Goal: Task Accomplishment & Management: Use online tool/utility

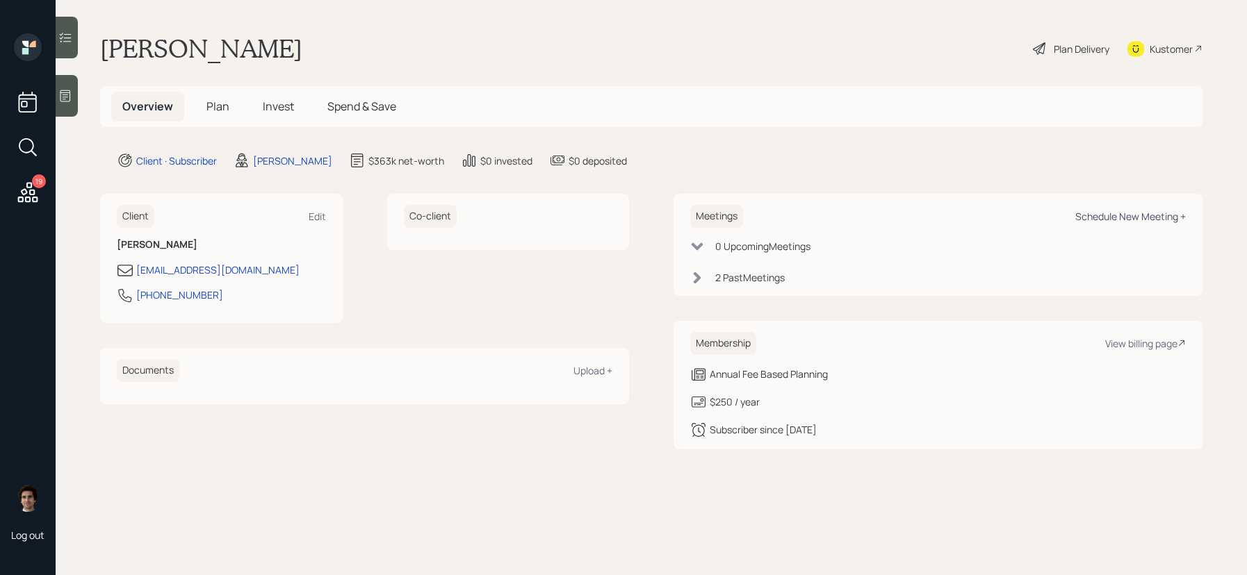
click at [1160, 221] on div "Schedule New Meeting +" at bounding box center [1130, 216] width 110 height 13
select select "59554aeb-d739-4552-90b9-0d27d70b4bf7"
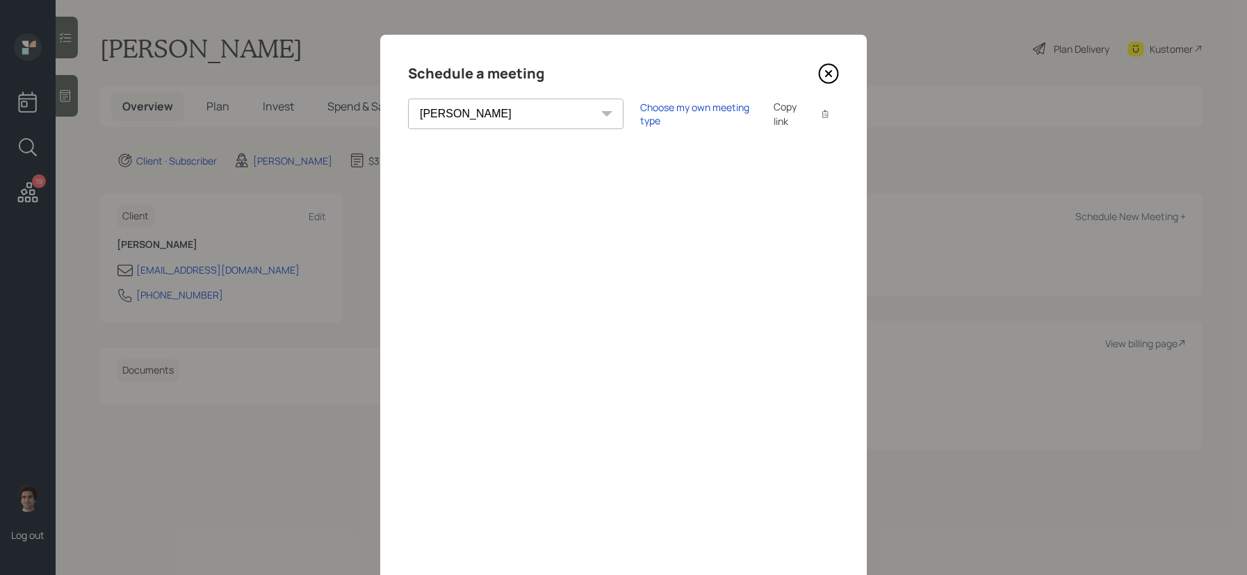
click at [773, 111] on div "Copy link" at bounding box center [789, 113] width 32 height 29
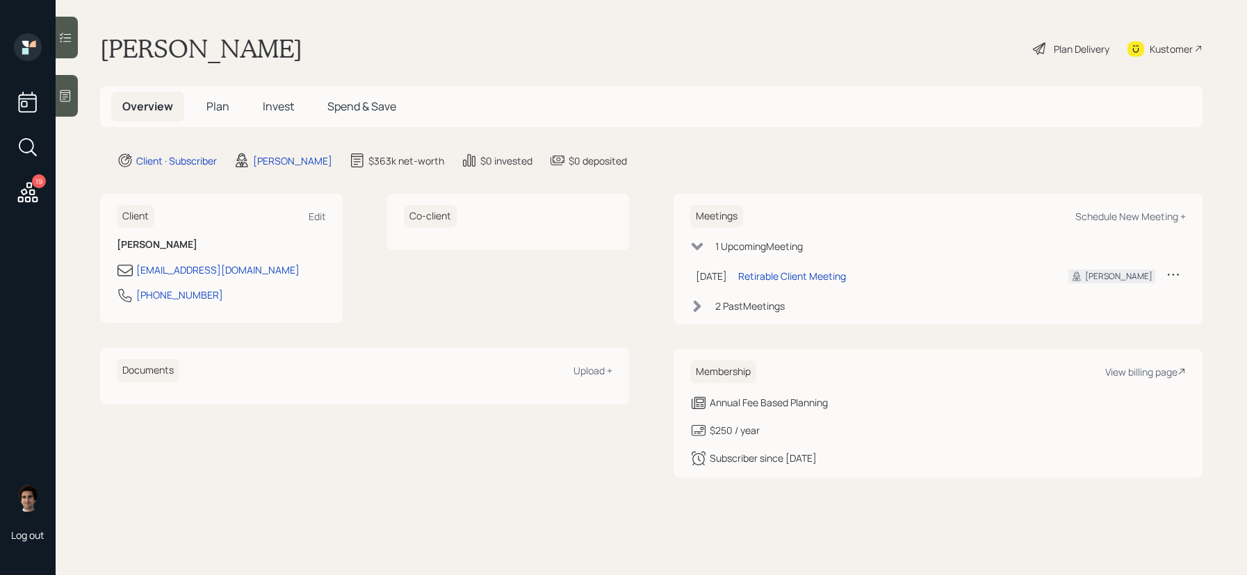
click at [228, 110] on span "Plan" at bounding box center [217, 106] width 23 height 15
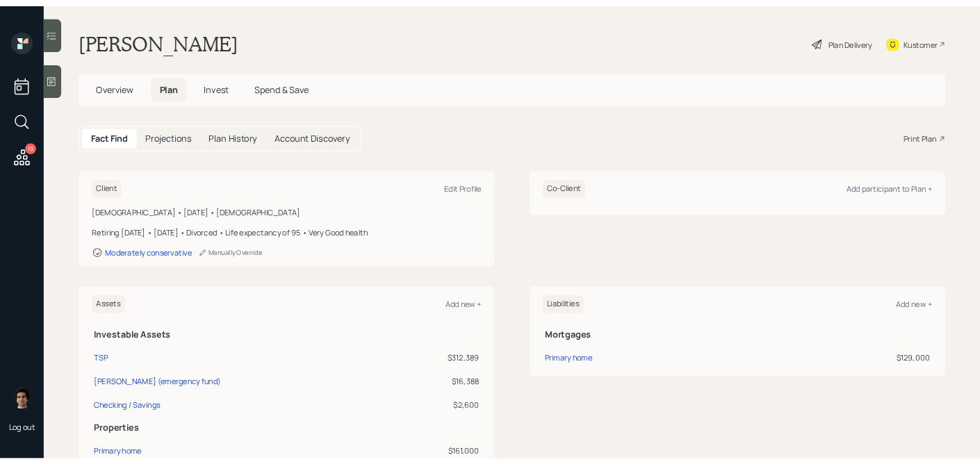
scroll to position [28, 0]
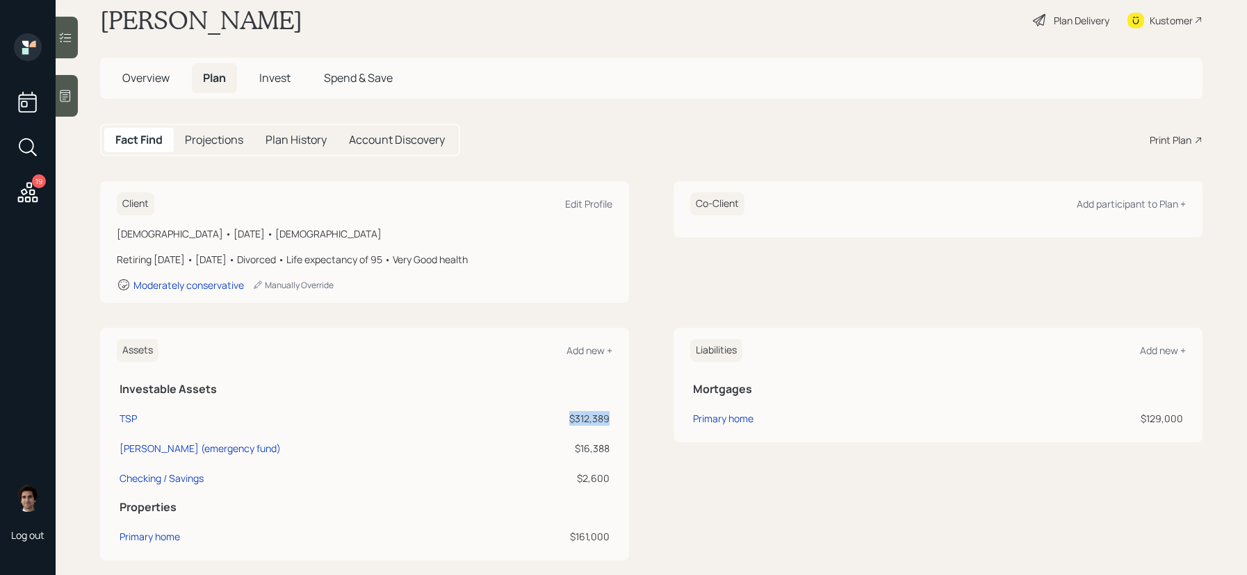
drag, startPoint x: 612, startPoint y: 420, endPoint x: 545, endPoint y: 420, distance: 67.4
click at [545, 420] on td "$312,389" at bounding box center [558, 417] width 107 height 30
click at [545, 420] on div "$312,389" at bounding box center [558, 418] width 101 height 15
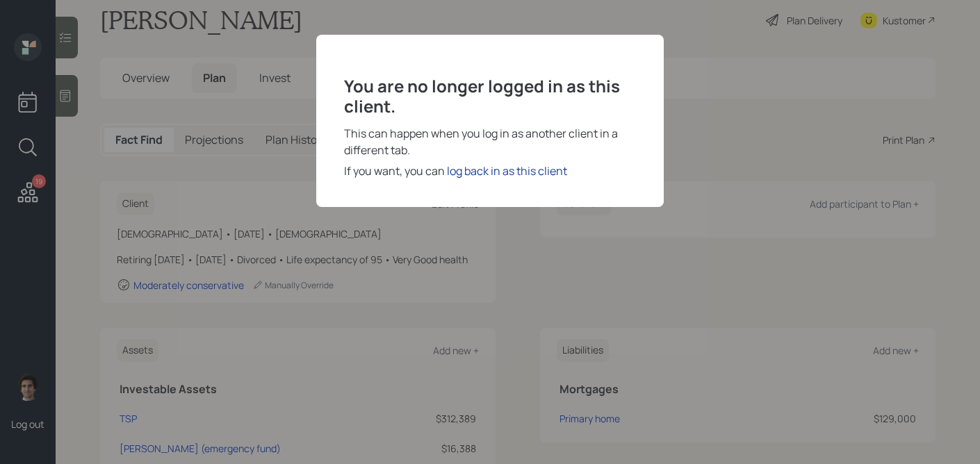
click at [486, 176] on div "log back in as this client" at bounding box center [507, 171] width 120 height 17
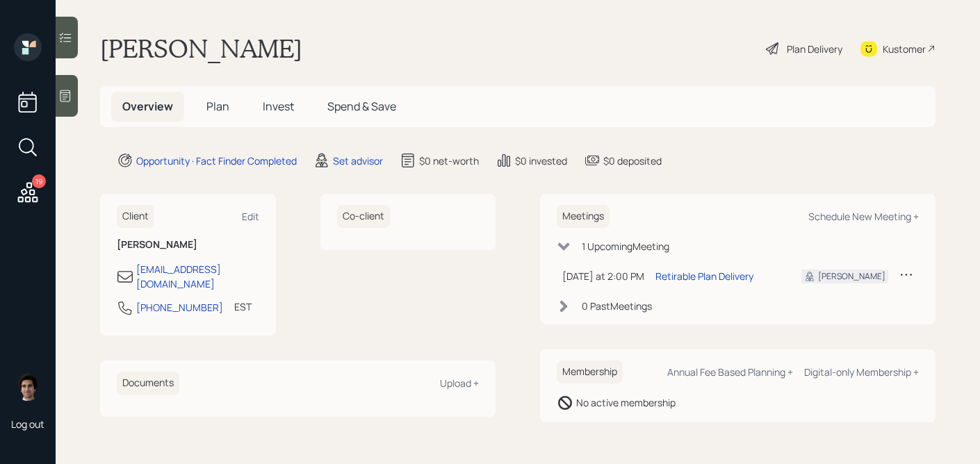
click at [67, 92] on icon at bounding box center [65, 96] width 10 height 12
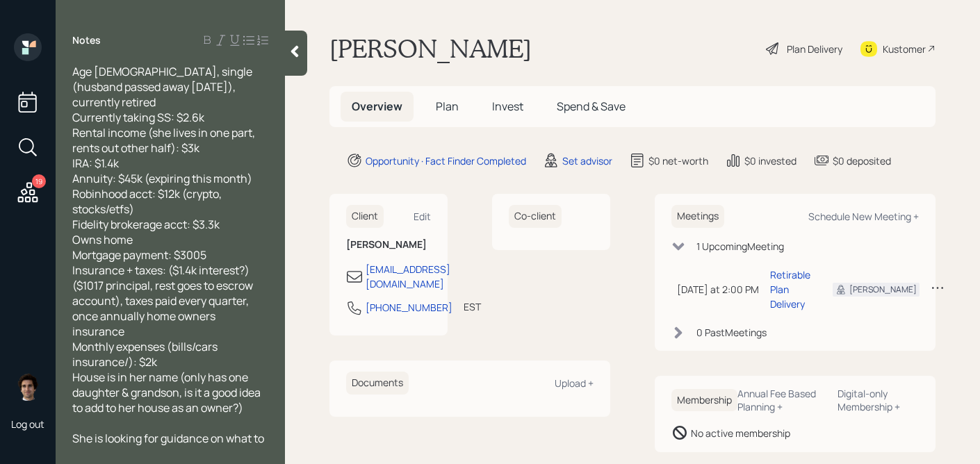
scroll to position [59, 0]
